Goal: Navigation & Orientation: Find specific page/section

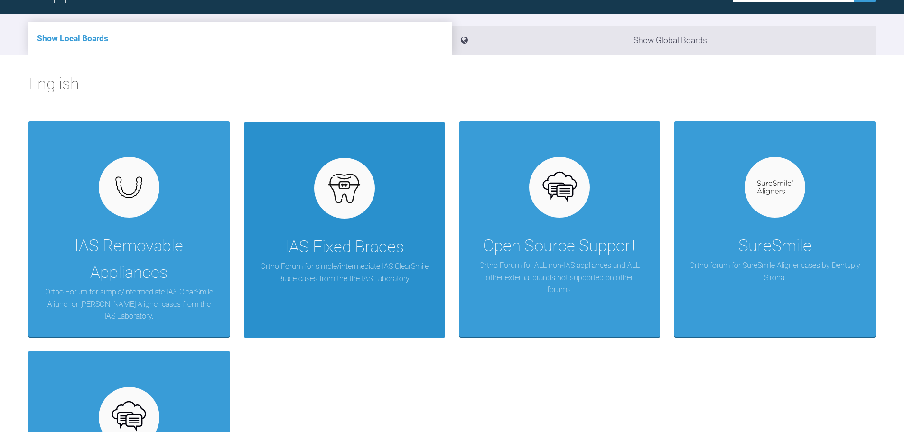
scroll to position [95, 0]
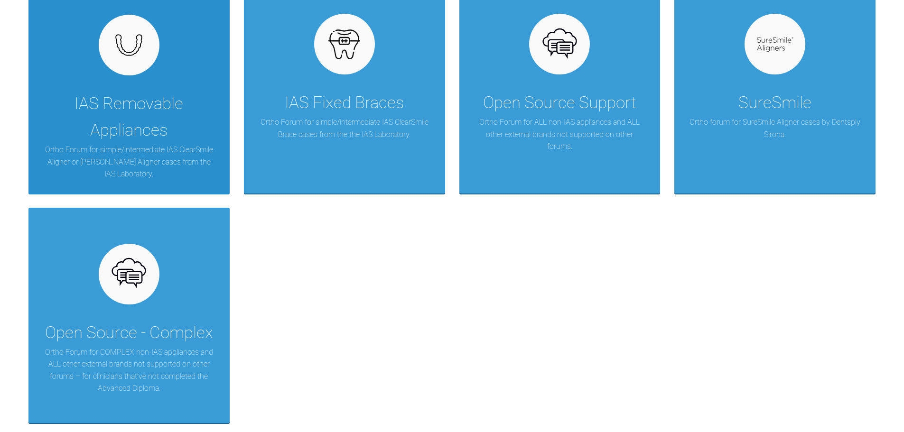
click at [131, 95] on div "IAS Removable Appliances" at bounding box center [129, 117] width 173 height 53
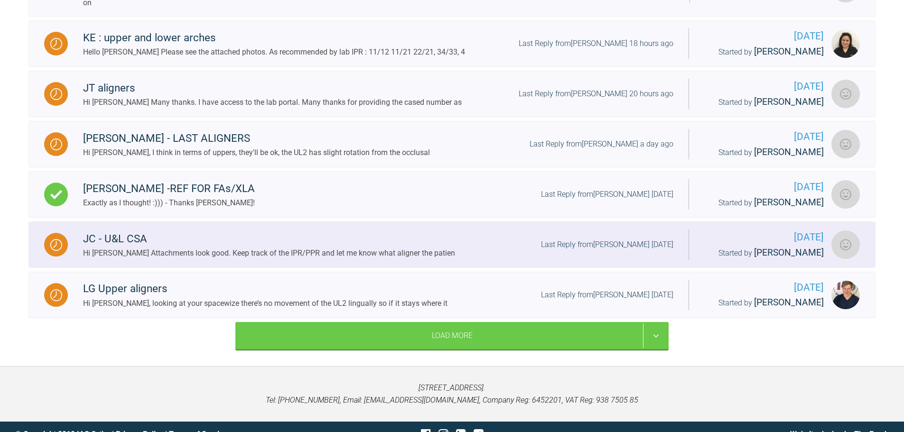
scroll to position [392, 0]
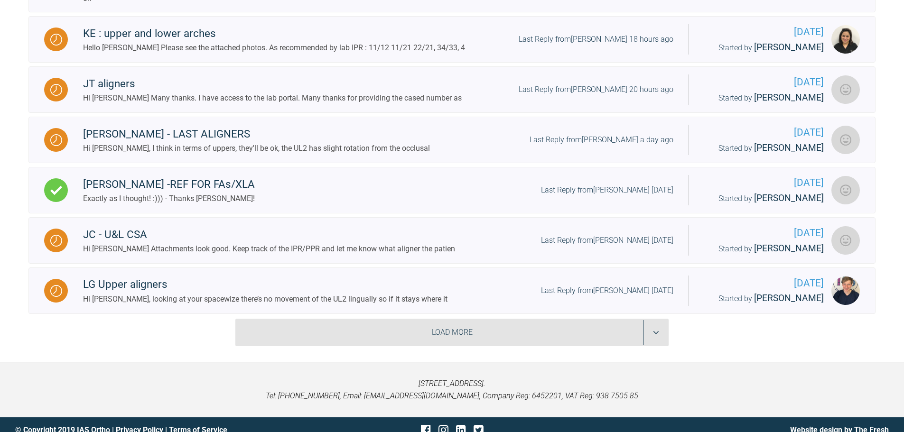
click at [481, 326] on div "Load More" at bounding box center [451, 333] width 433 height 28
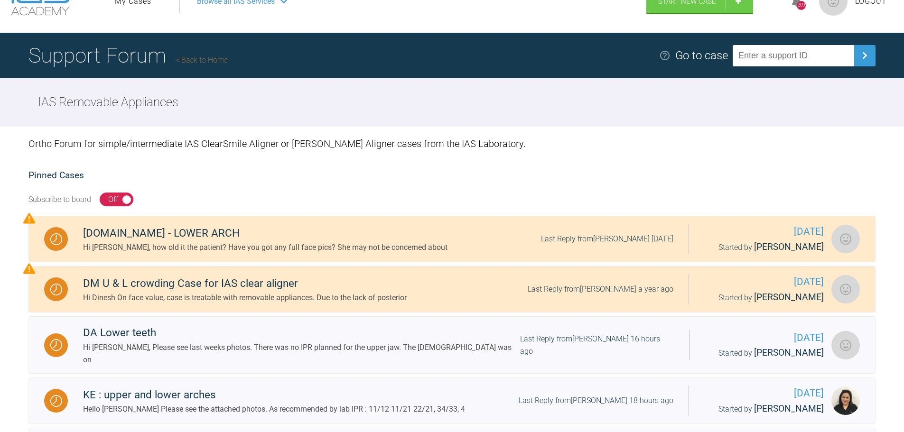
scroll to position [0, 0]
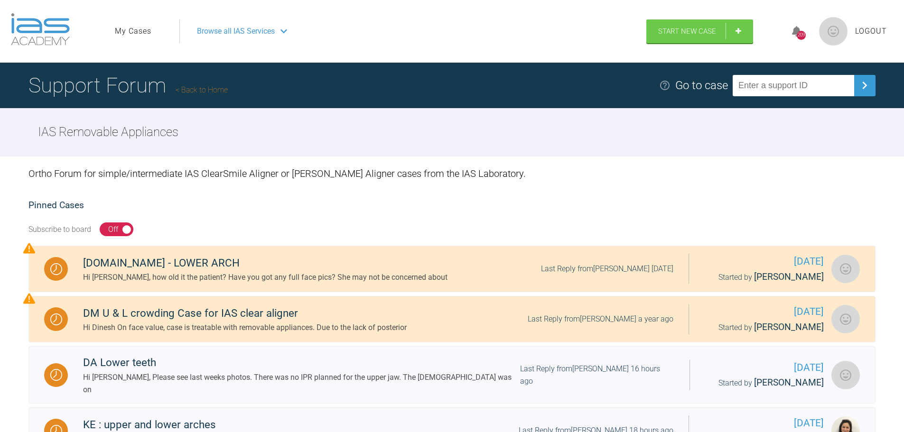
click at [247, 29] on span "Browse all IAS Services" at bounding box center [236, 31] width 78 height 12
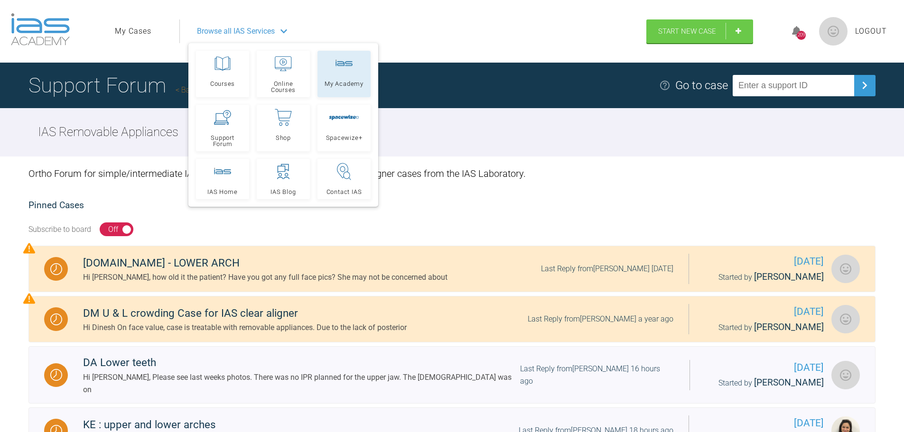
click at [330, 78] on link "My Academy" at bounding box center [344, 74] width 53 height 47
